Goal: Information Seeking & Learning: Learn about a topic

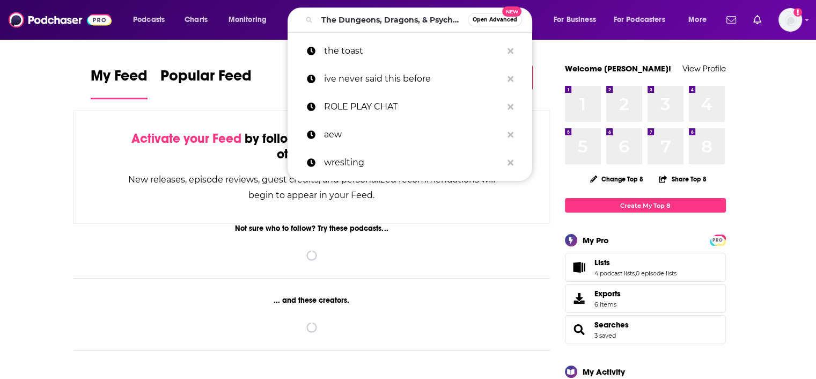
scroll to position [0, 66]
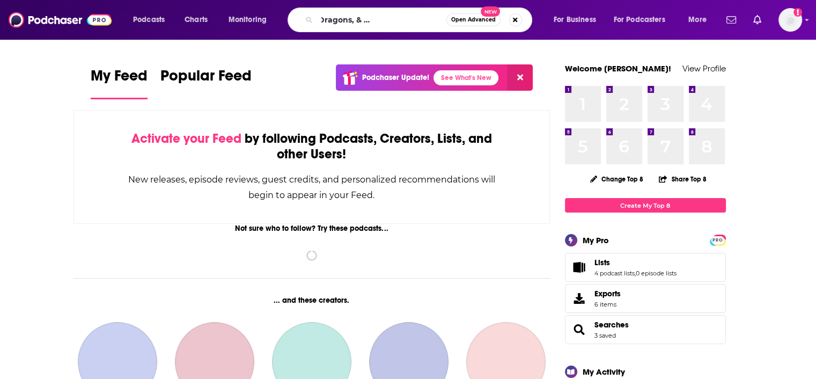
type input "The Dungeons, Dragons, & Psychology podcast"
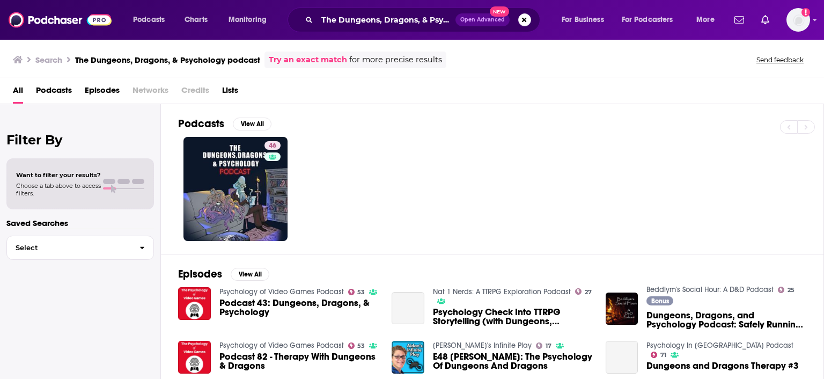
click at [229, 304] on span "Podcast 43: Dungeons, Dragons, & Psychology" at bounding box center [299, 307] width 160 height 18
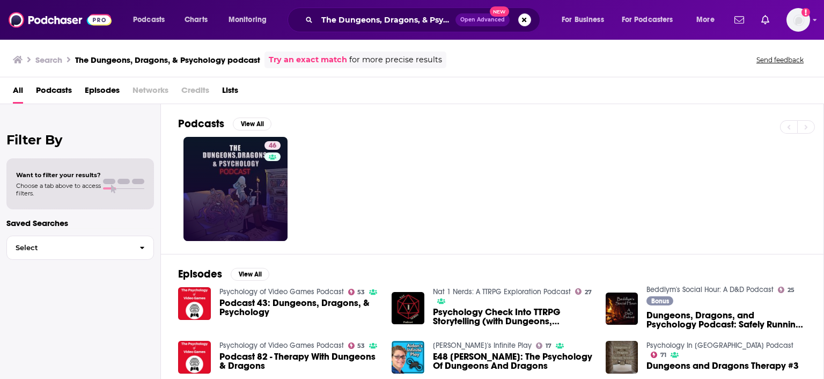
click at [253, 197] on link "46" at bounding box center [235, 189] width 104 height 104
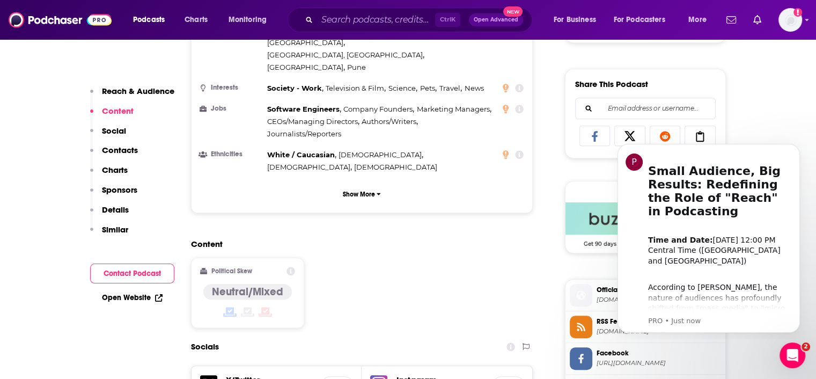
scroll to position [805, 0]
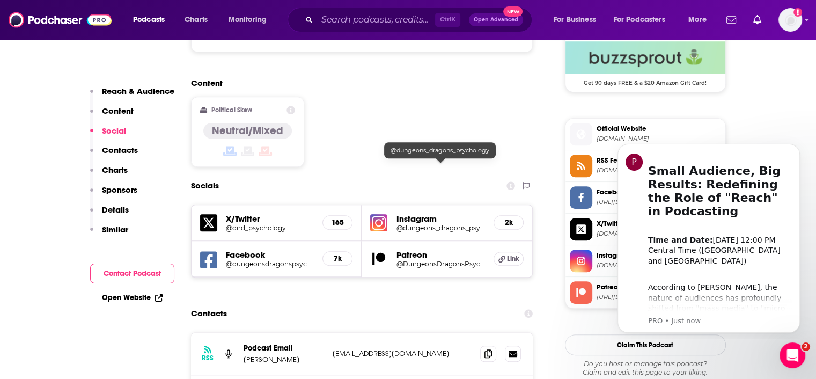
click at [406, 224] on h5 "@dungeons_dragons_psychology" at bounding box center [440, 228] width 89 height 8
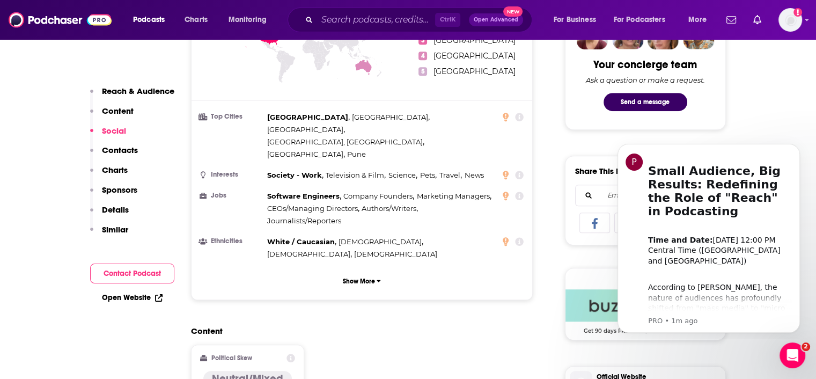
scroll to position [268, 0]
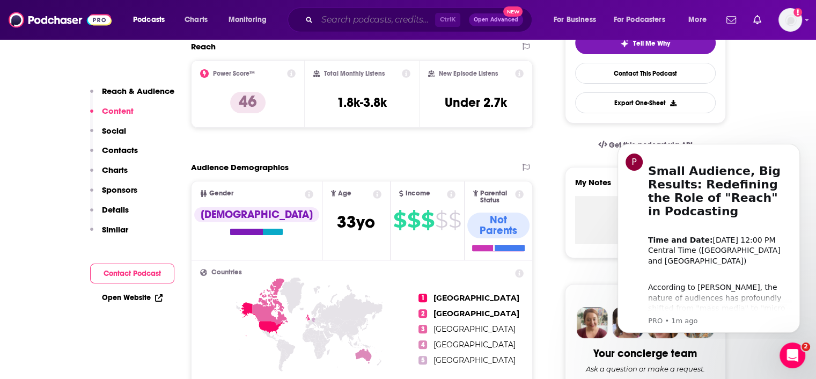
click at [355, 19] on input "Search podcasts, credits, & more..." at bounding box center [376, 19] width 118 height 17
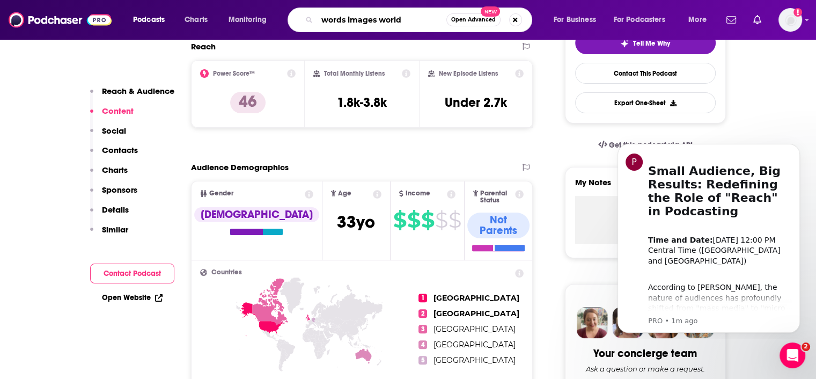
type input "words images worlds"
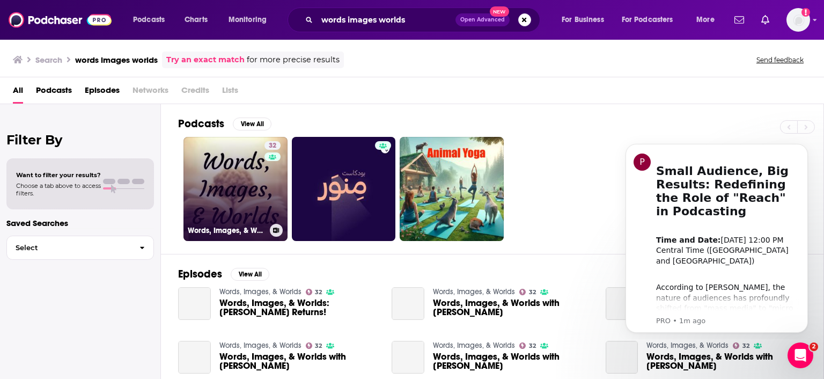
click at [278, 200] on div "32" at bounding box center [274, 182] width 19 height 83
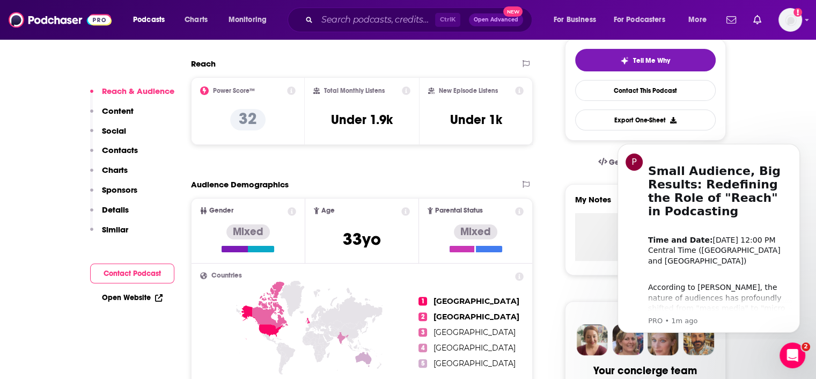
scroll to position [322, 0]
